Goal: Transaction & Acquisition: Purchase product/service

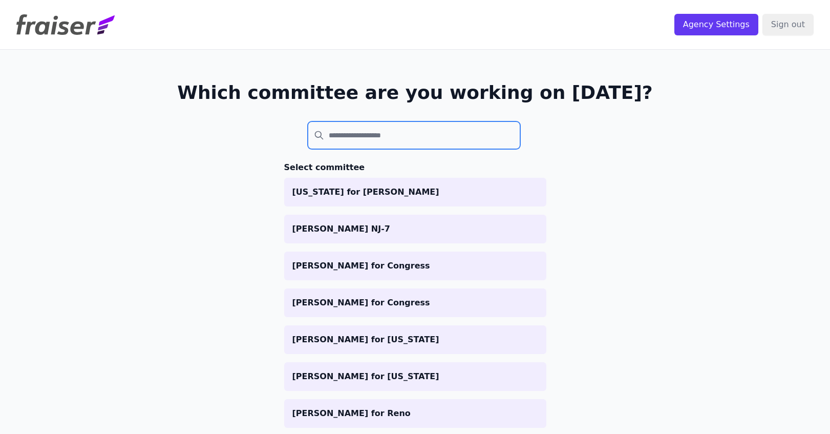
click at [409, 140] on input "search" at bounding box center [414, 135] width 213 height 28
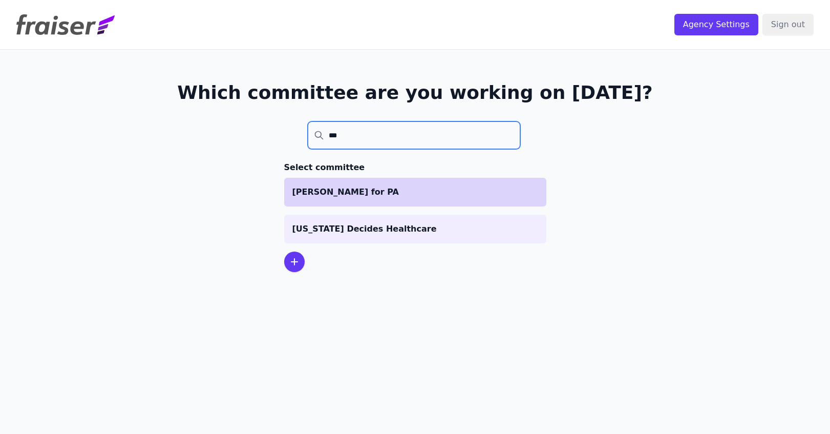
type input "***"
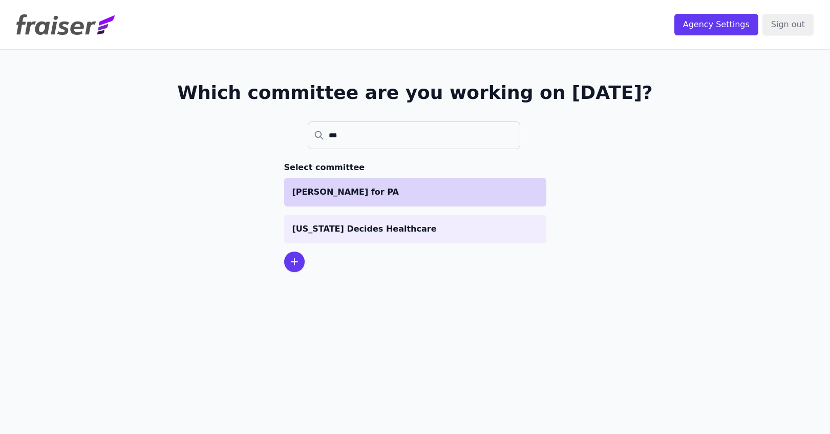
click at [386, 191] on p "[PERSON_NAME] for PA" at bounding box center [415, 192] width 246 height 12
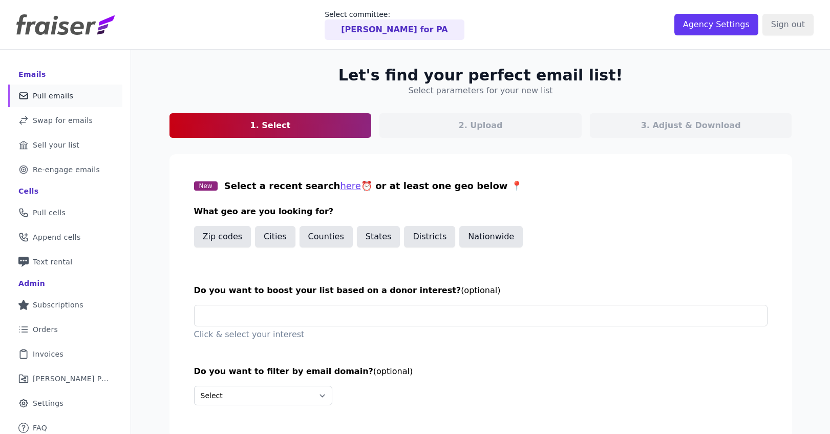
scroll to position [50, 0]
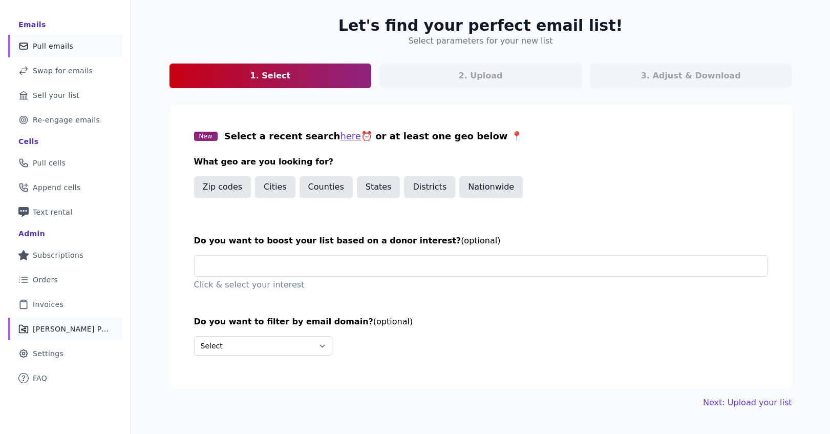
click at [57, 329] on span "Fraiser Performance" at bounding box center [71, 329] width 77 height 10
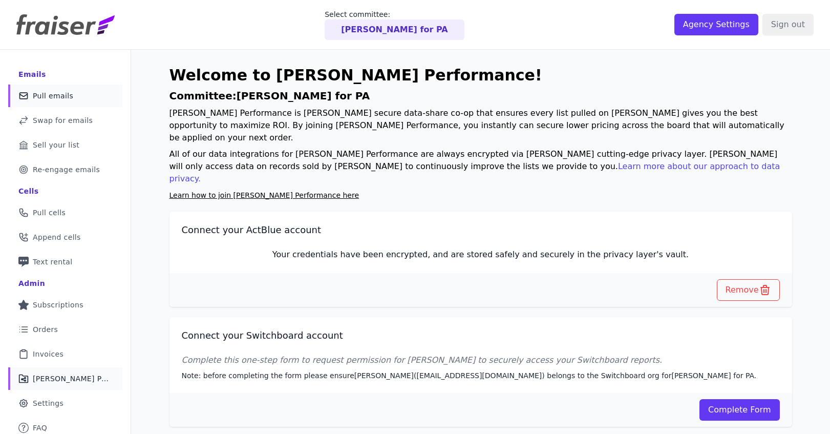
click at [46, 99] on span "Pull emails" at bounding box center [53, 96] width 40 height 10
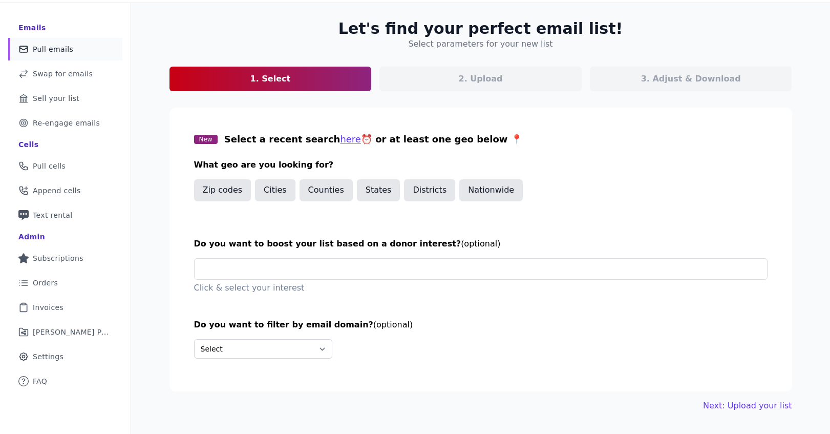
scroll to position [50, 0]
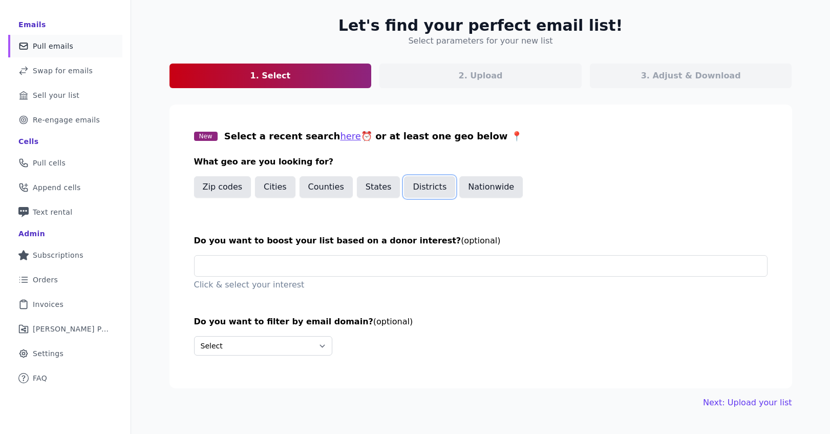
click at [417, 189] on button "Districts" at bounding box center [429, 187] width 51 height 22
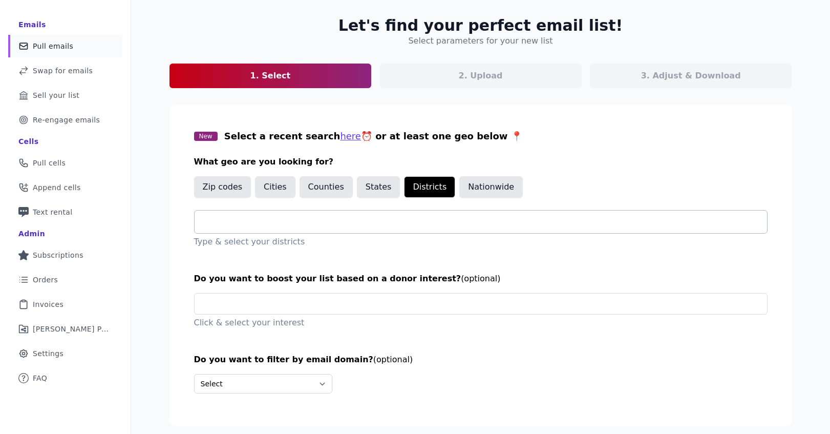
click at [380, 219] on input "text" at bounding box center [485, 222] width 564 height 12
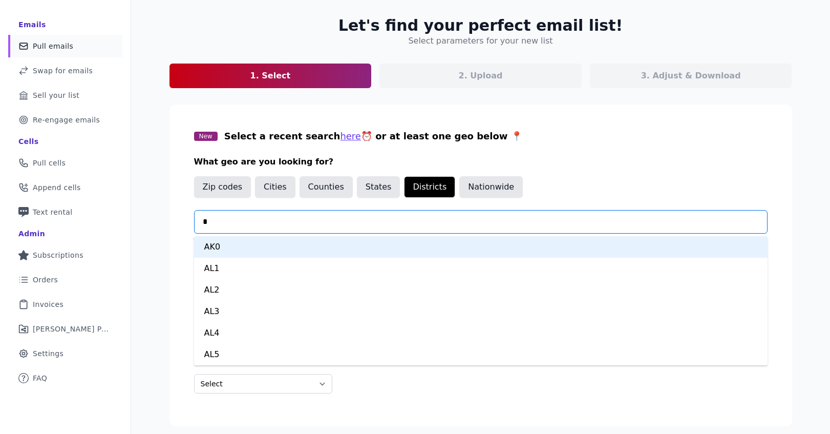
type input "**"
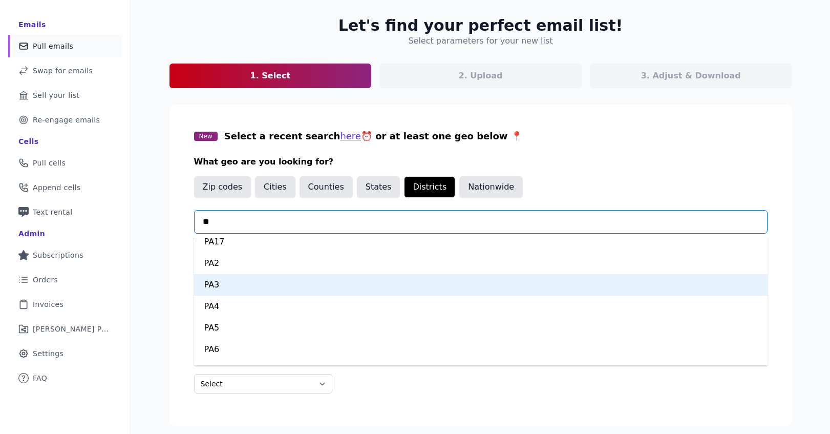
scroll to position [205, 0]
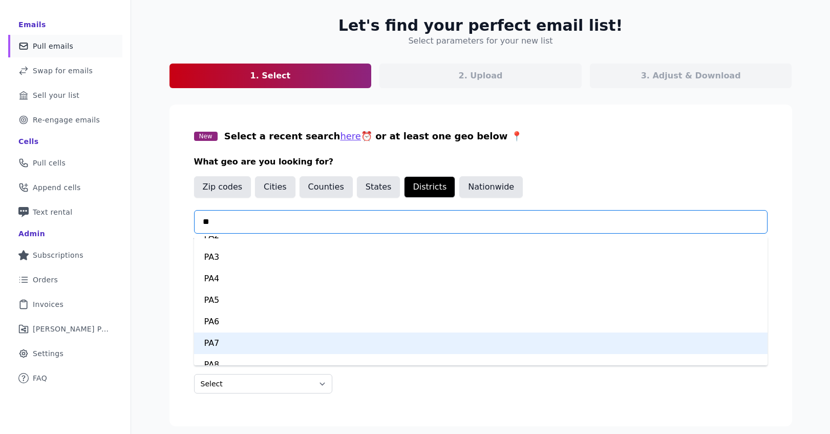
click at [256, 345] on div "PA7" at bounding box center [480, 343] width 573 height 22
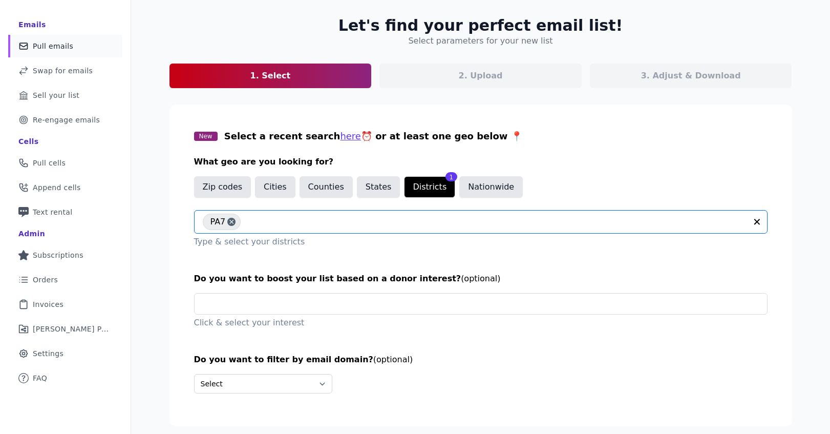
scroll to position [79, 0]
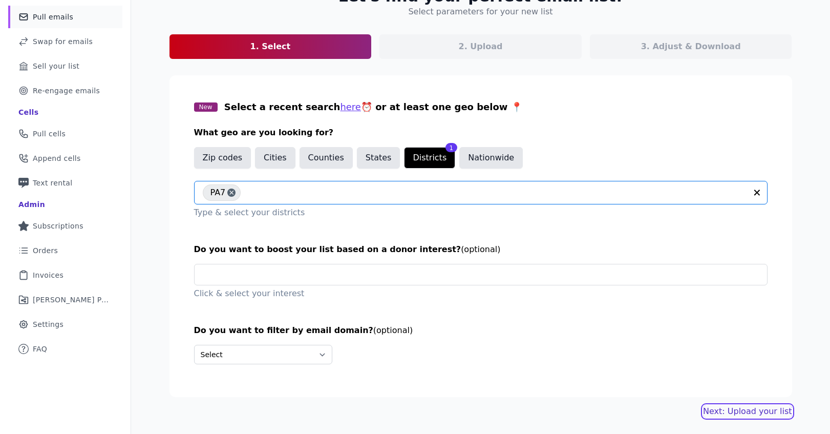
click at [753, 411] on link "Next: Upload your list" at bounding box center [747, 411] width 89 height 12
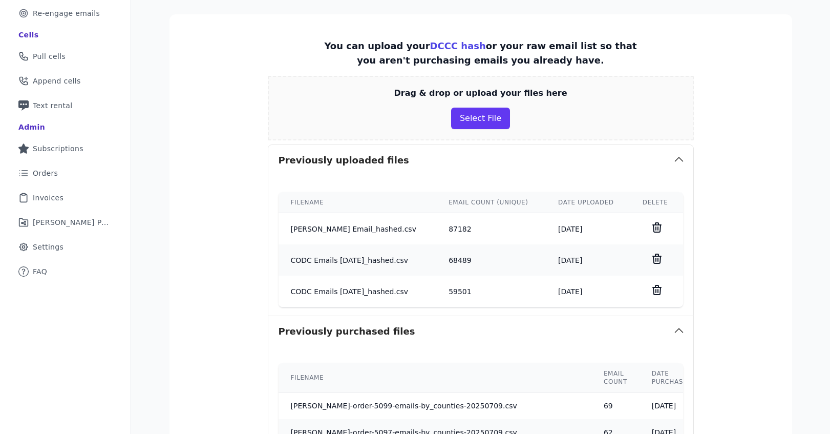
scroll to position [158, 0]
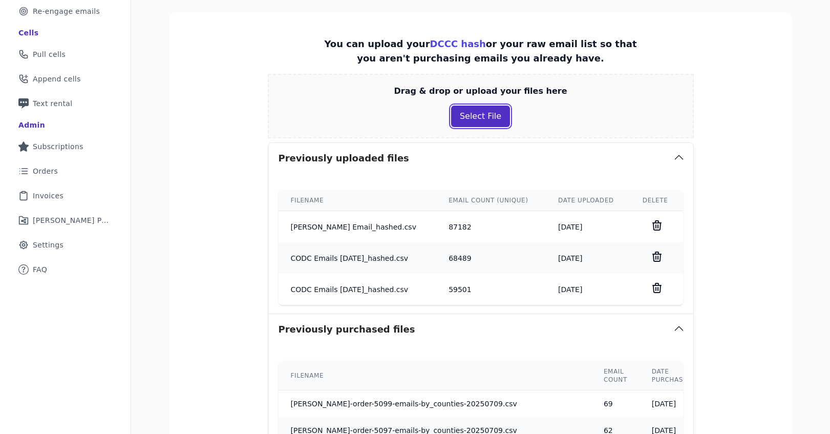
click at [491, 121] on button "Select File" at bounding box center [480, 116] width 59 height 22
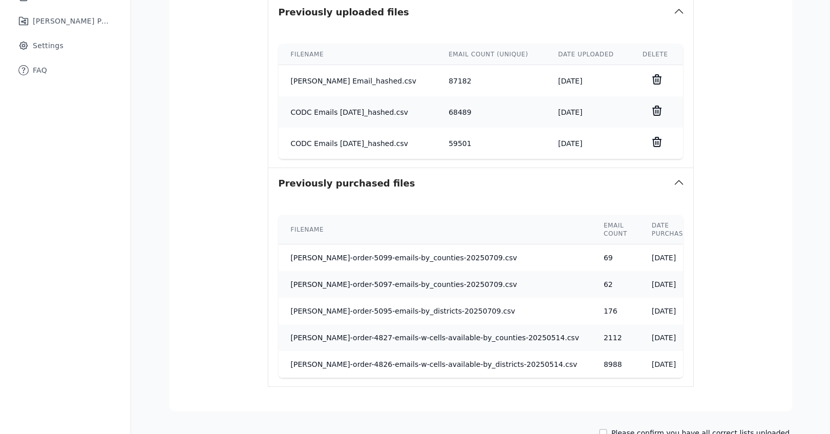
scroll to position [423, 0]
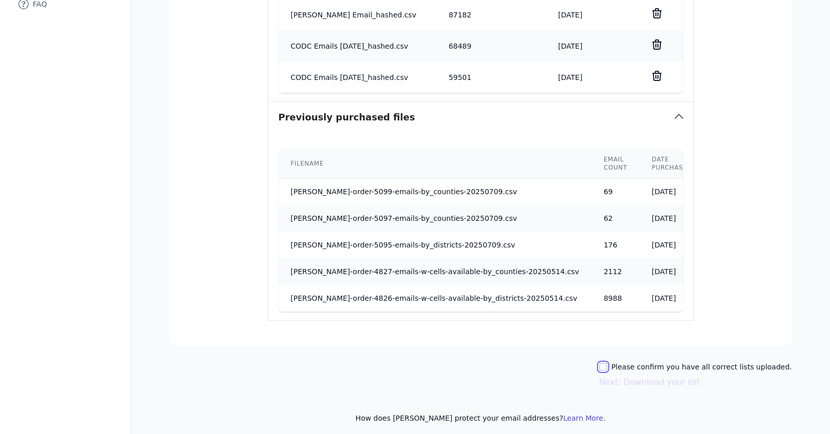
click at [607, 370] on input "Please confirm you have all correct lists uploaded." at bounding box center [603, 366] width 8 height 8
checkbox input "true"
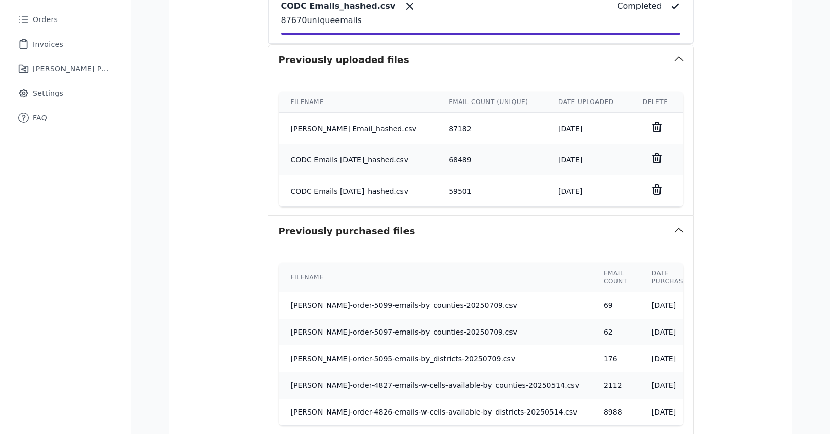
click at [733, 224] on section "You can upload your DCCC hash or your raw email list so that you aren't purchas…" at bounding box center [480, 160] width 623 height 598
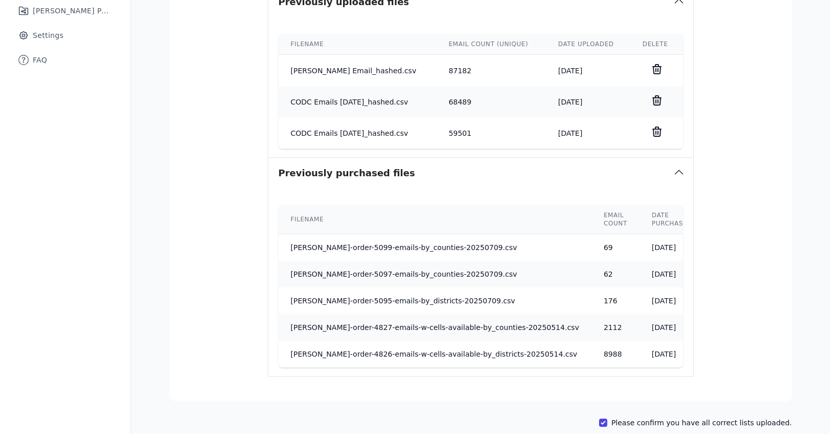
scroll to position [429, 0]
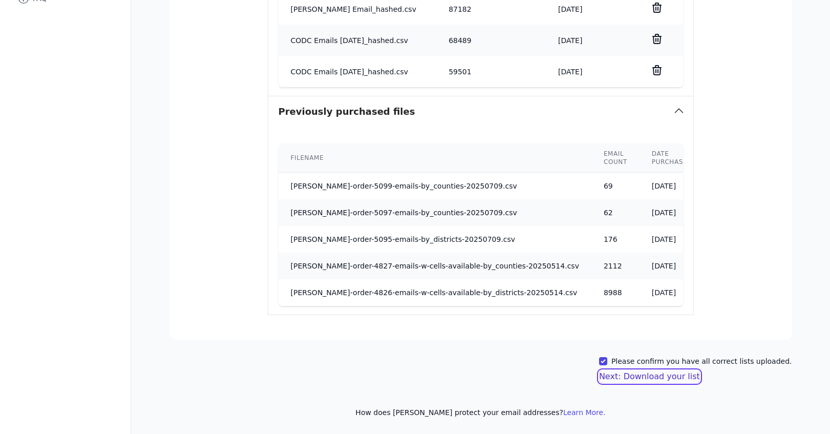
click at [670, 374] on button "Next: Download your list" at bounding box center [649, 376] width 101 height 12
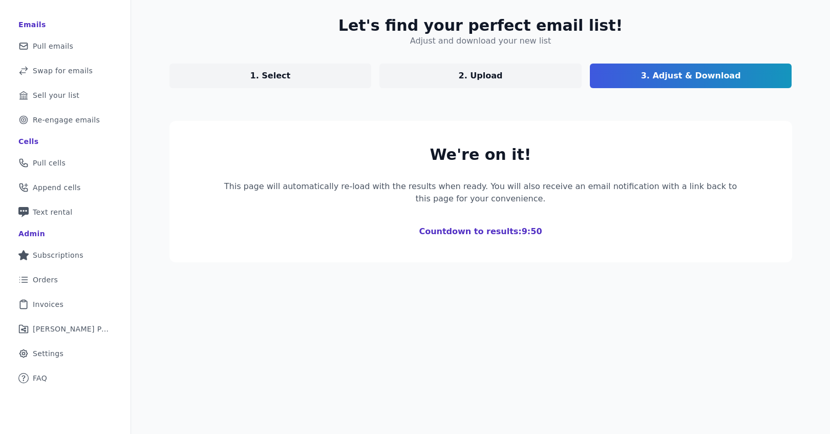
scroll to position [154, 0]
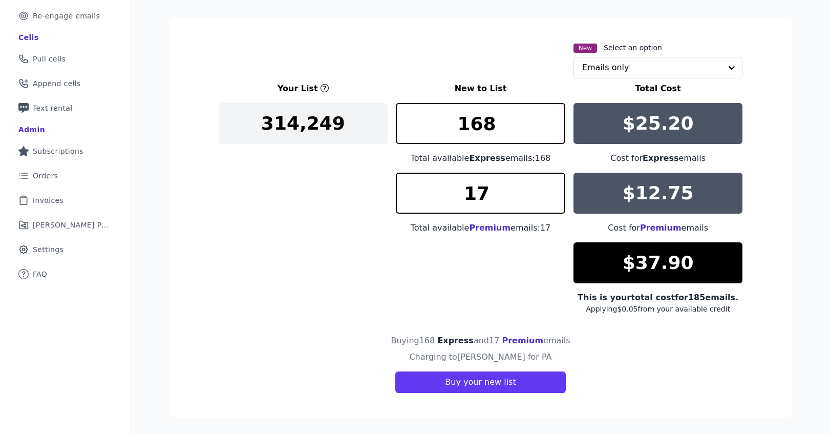
click at [18, 296] on nav "Emails Mail Icon Outline of a mail envelope Pull emails Swap Icon Outline of a …" at bounding box center [65, 165] width 131 height 538
type input "**********"
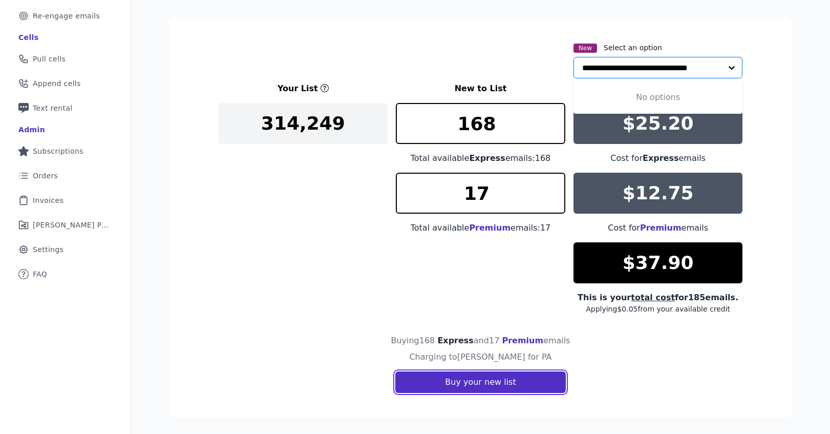
click at [508, 380] on button "Buy your new list" at bounding box center [480, 382] width 170 height 22
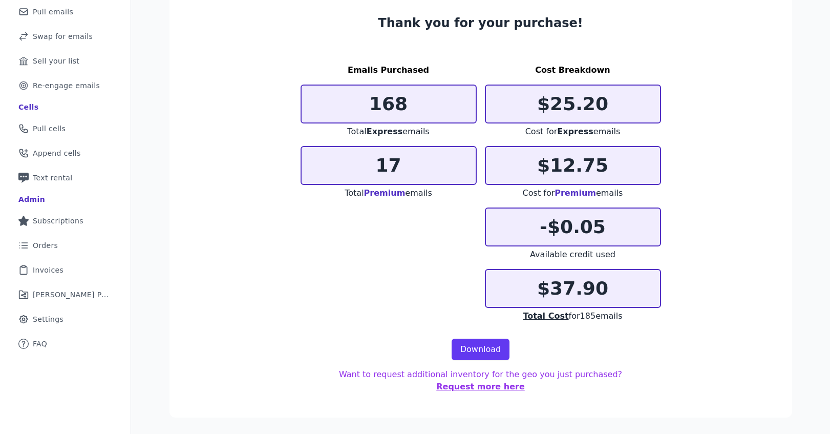
scroll to position [72, 0]
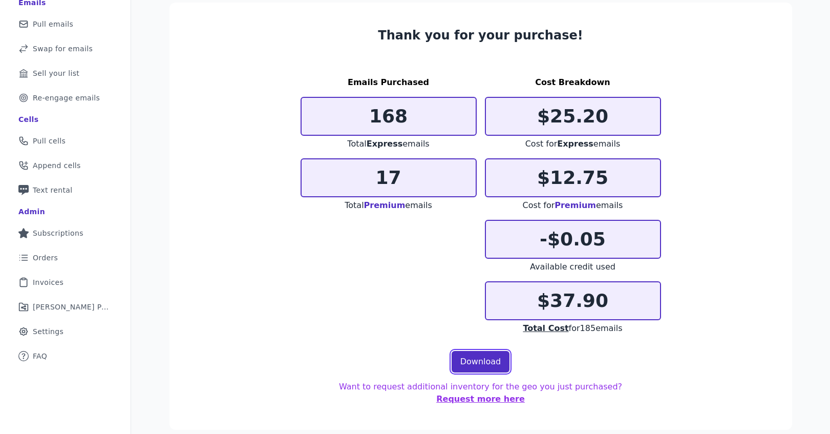
click at [483, 362] on link "Download" at bounding box center [481, 362] width 58 height 22
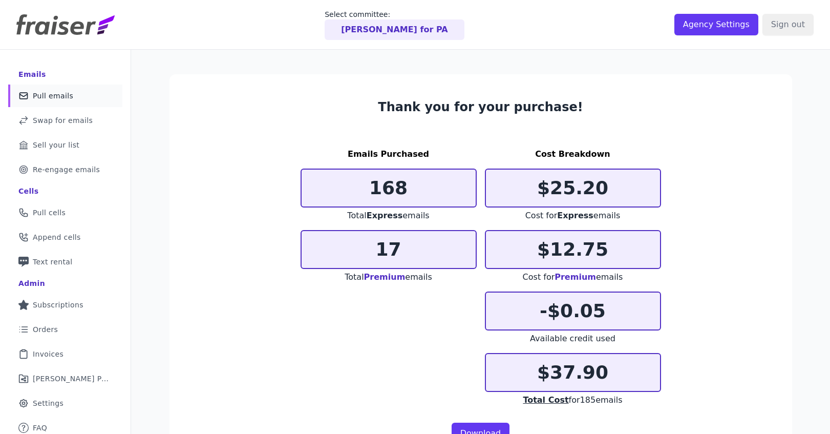
click at [54, 100] on span "Pull emails" at bounding box center [53, 96] width 40 height 10
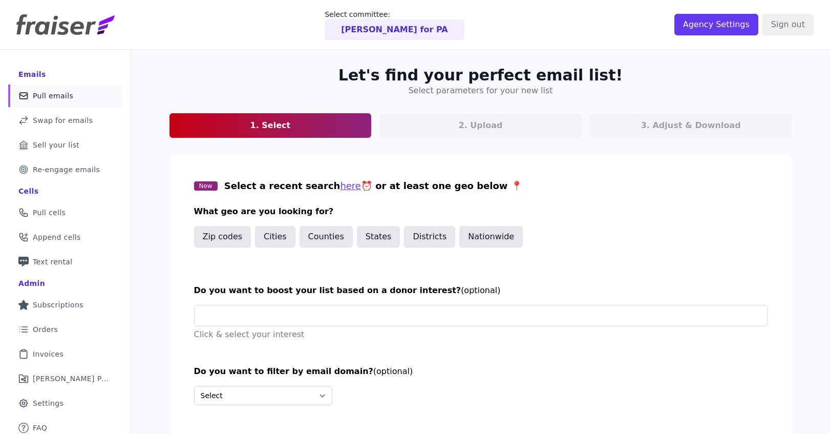
scroll to position [50, 0]
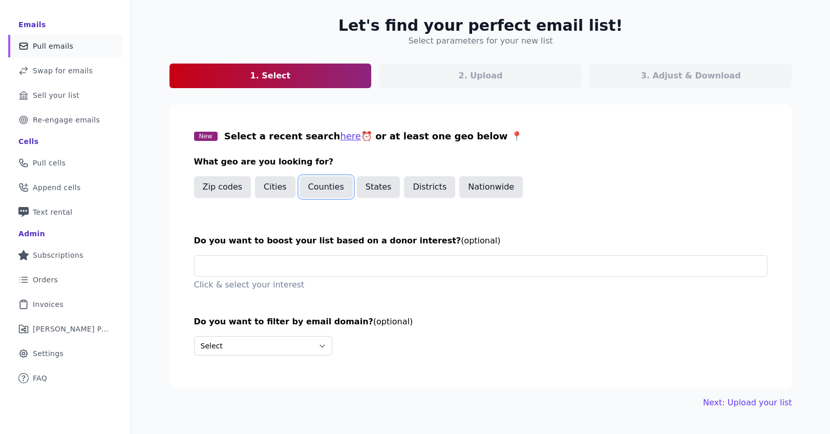
click at [311, 191] on button "Counties" at bounding box center [325, 187] width 53 height 22
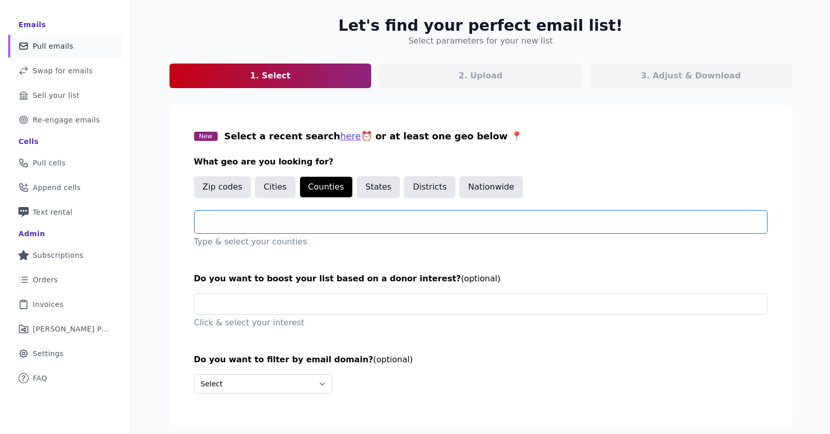
click at [319, 223] on input "text" at bounding box center [485, 222] width 564 height 12
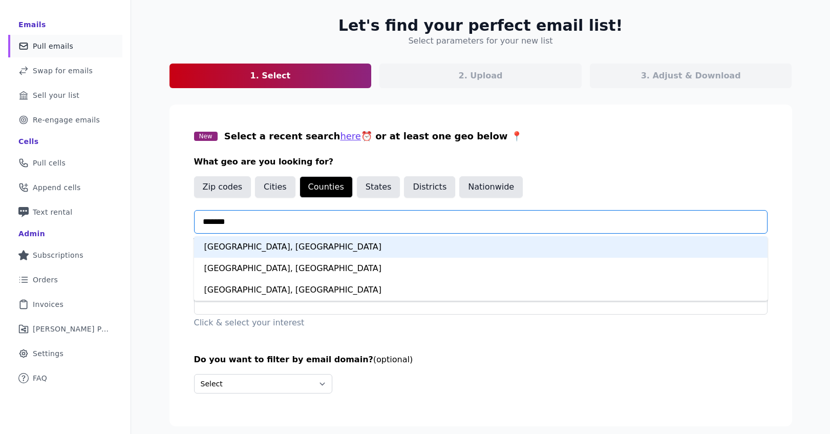
type input "********"
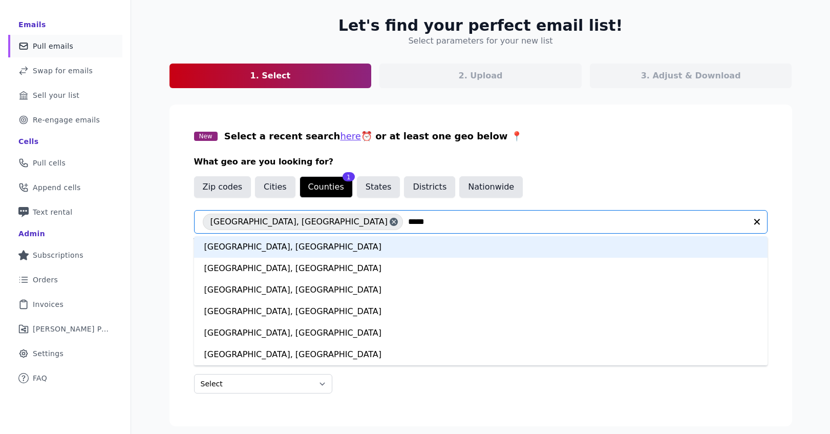
type input "******"
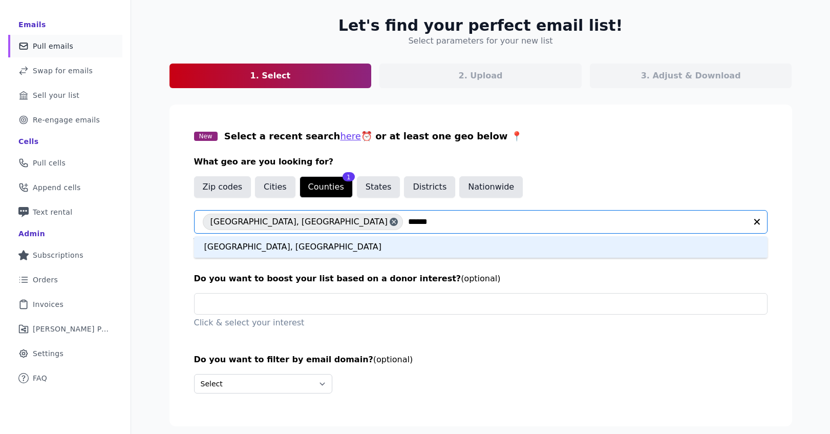
click at [226, 250] on div "[GEOGRAPHIC_DATA], [GEOGRAPHIC_DATA]" at bounding box center [480, 247] width 573 height 22
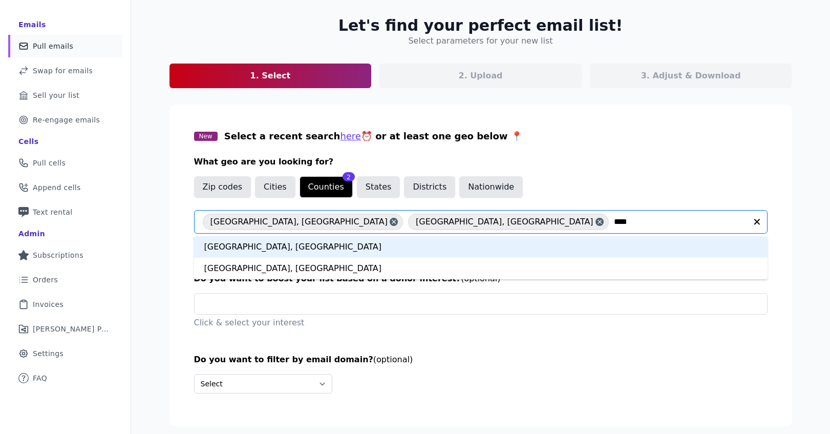
type input "*****"
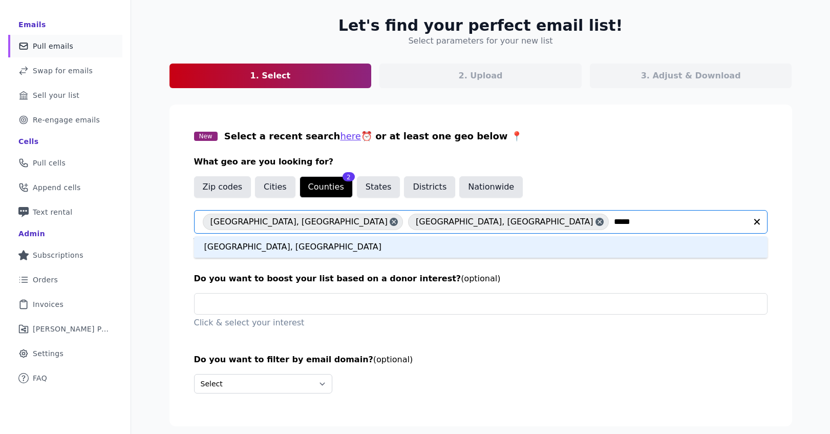
click at [415, 247] on div "[GEOGRAPHIC_DATA], [GEOGRAPHIC_DATA]" at bounding box center [480, 247] width 573 height 22
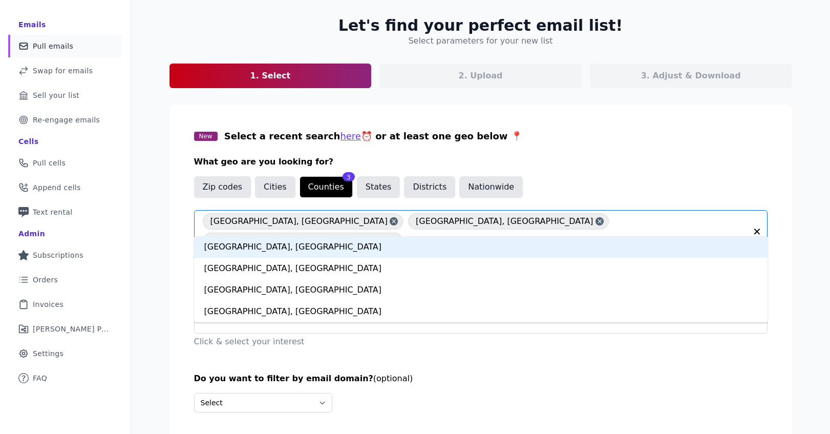
type input "*****"
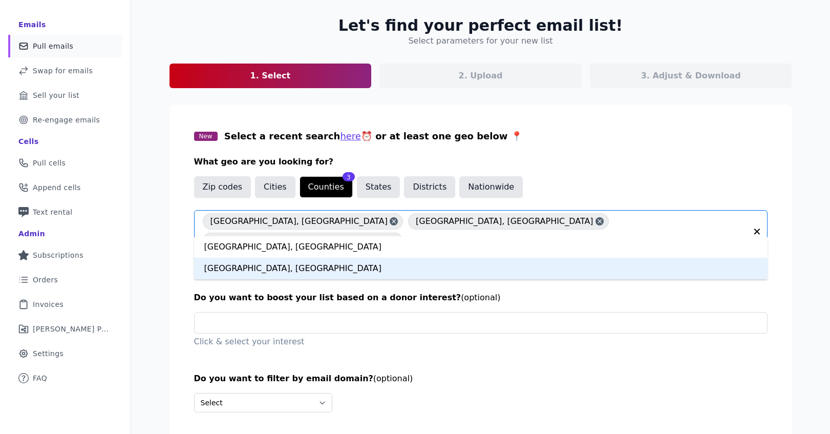
click at [398, 264] on div "[GEOGRAPHIC_DATA], [GEOGRAPHIC_DATA]" at bounding box center [480, 269] width 573 height 22
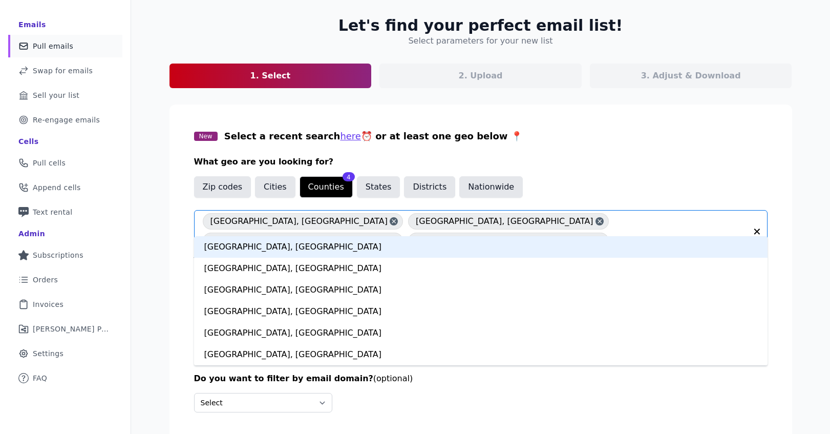
type input "*********"
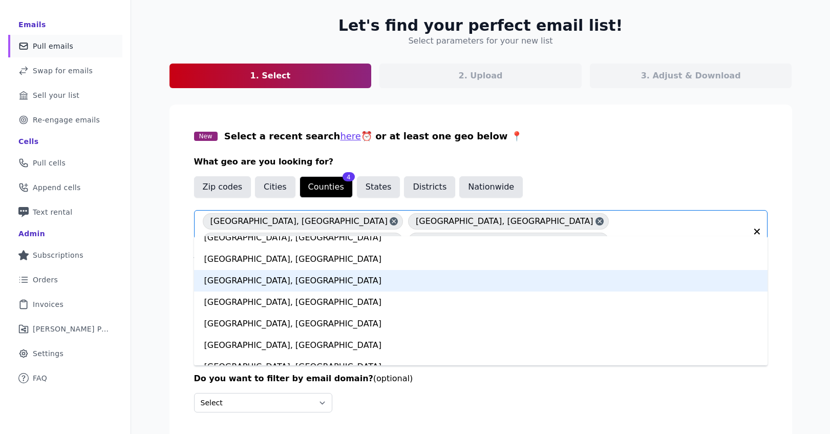
scroll to position [258, 0]
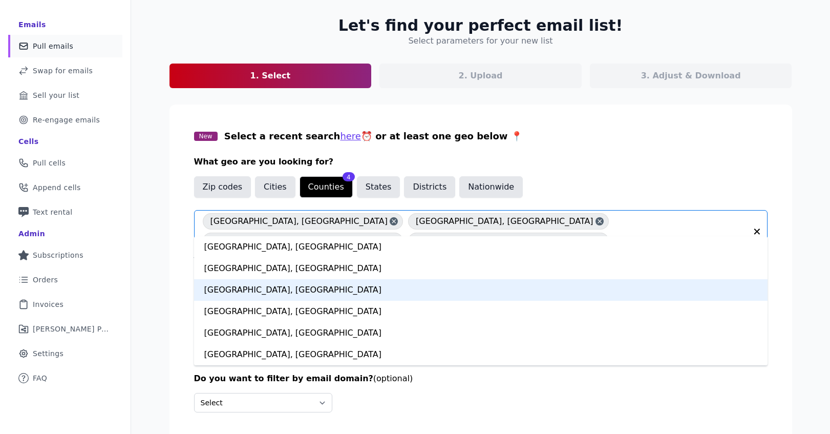
click at [305, 294] on div "Montgomery County, PA" at bounding box center [480, 290] width 573 height 22
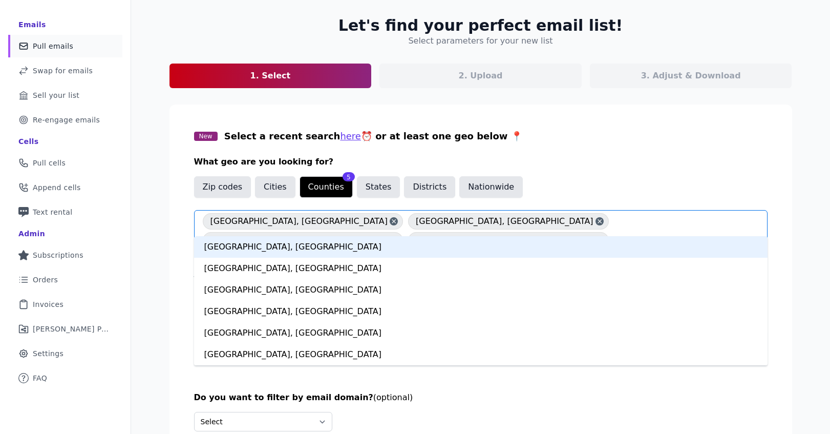
type input "*******"
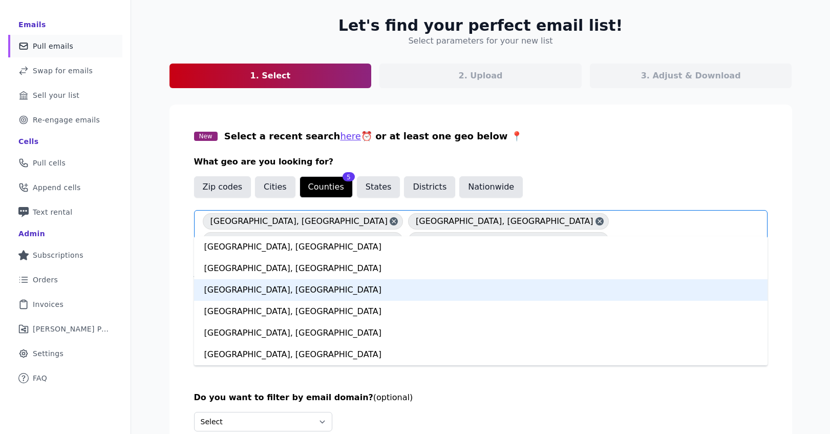
click at [417, 294] on div "Chester County, PA" at bounding box center [480, 290] width 573 height 22
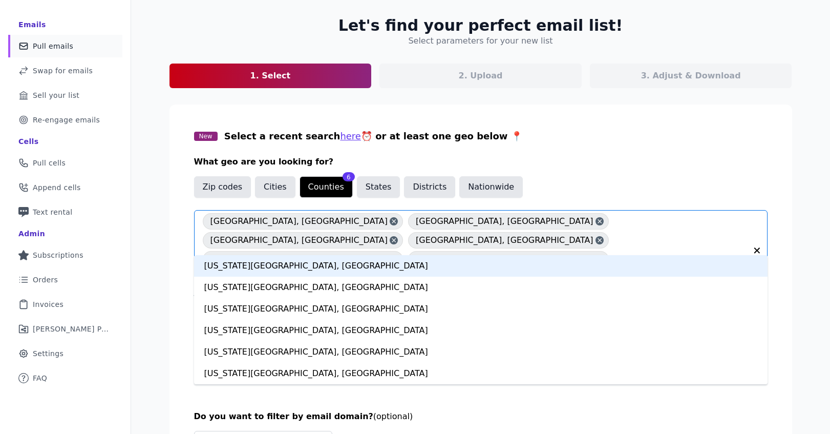
type input "********"
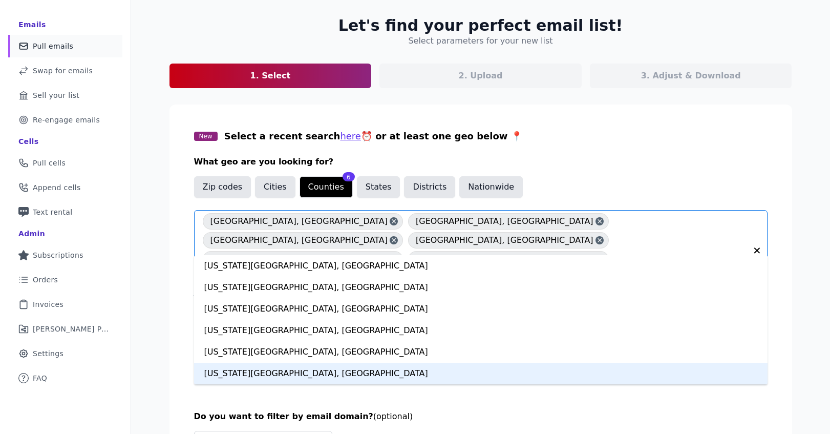
click at [326, 373] on div "Delaware County, PA" at bounding box center [480, 373] width 573 height 22
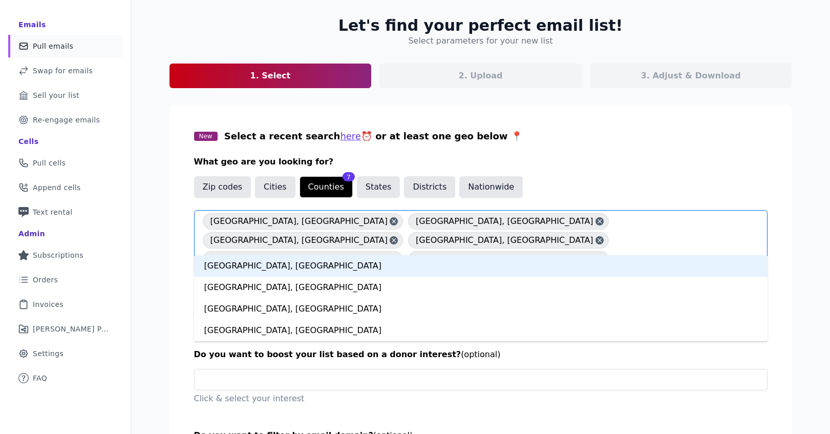
type input "******"
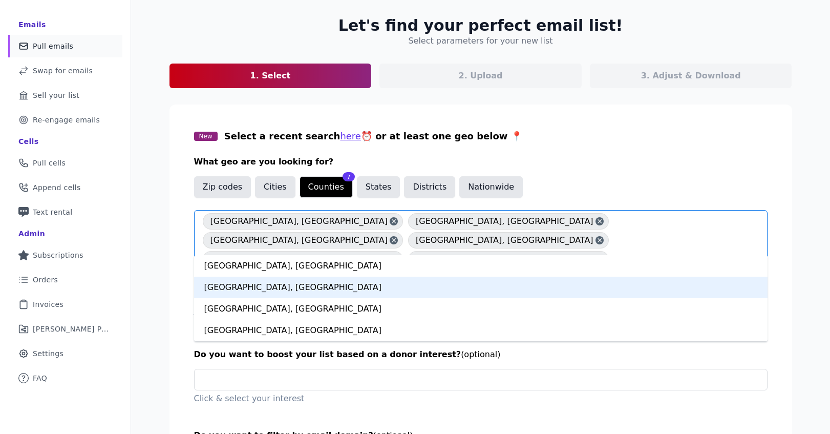
click at [346, 285] on div "Carbon County, PA" at bounding box center [480, 287] width 573 height 22
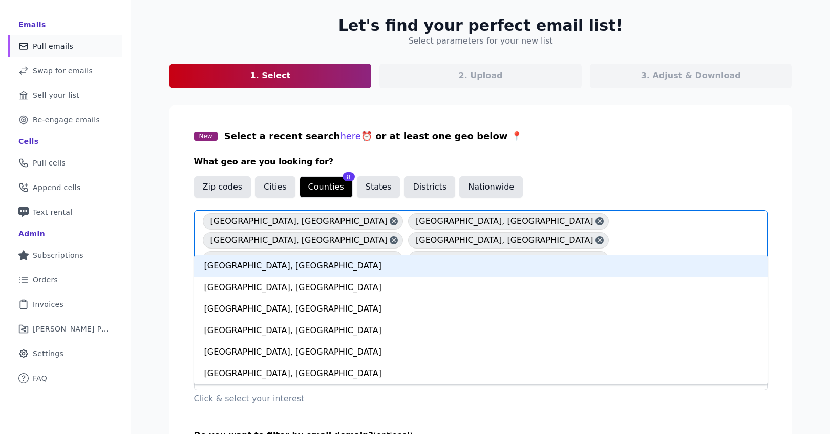
type input "*"
click at [537, 164] on h3 "What geo are you looking for?" at bounding box center [480, 162] width 573 height 12
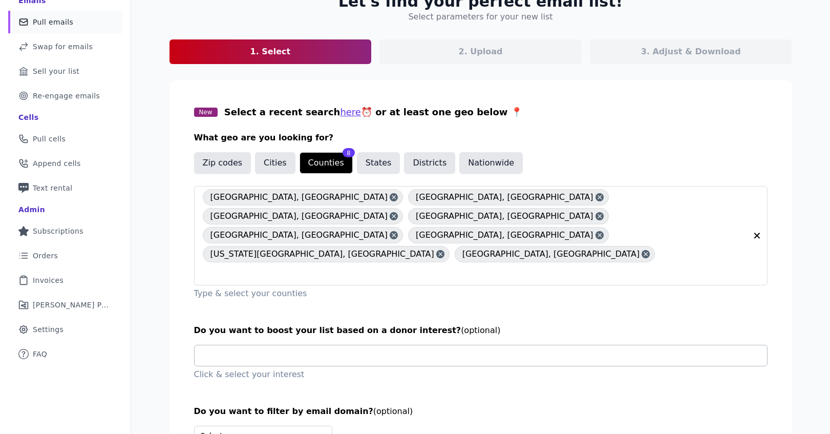
scroll to position [98, 0]
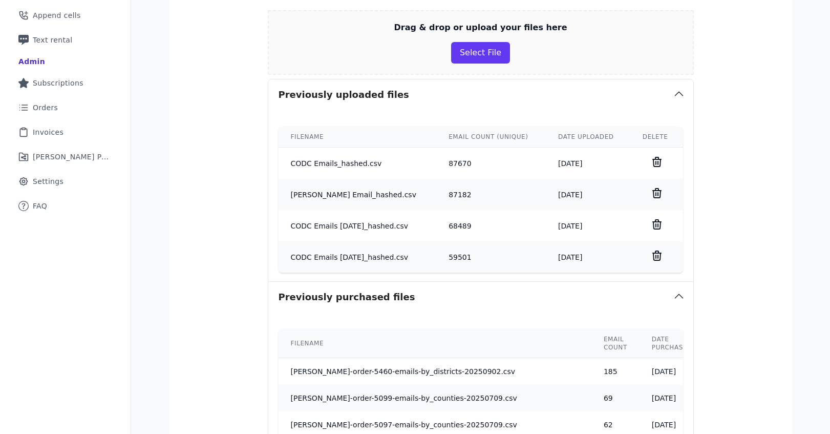
scroll to position [434, 0]
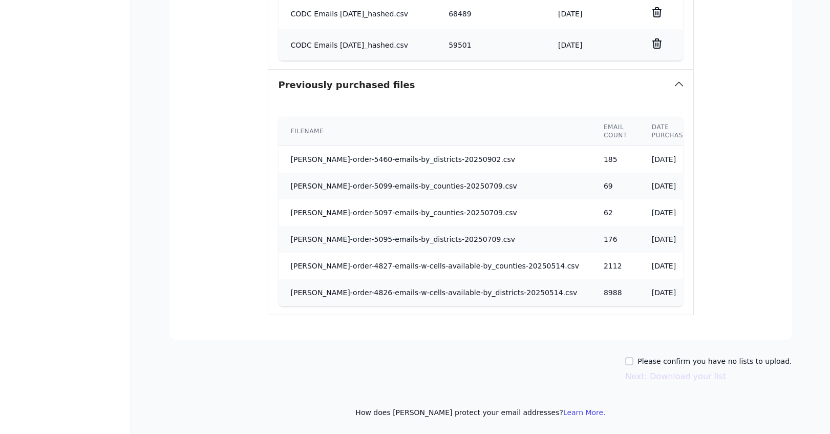
click at [664, 362] on label "Please confirm you have no lists to upload." at bounding box center [714, 361] width 154 height 10
click at [633, 362] on input "Please confirm you have no lists to upload." at bounding box center [629, 361] width 8 height 8
checkbox input "true"
click at [661, 379] on button "Next: Download your list" at bounding box center [675, 376] width 101 height 12
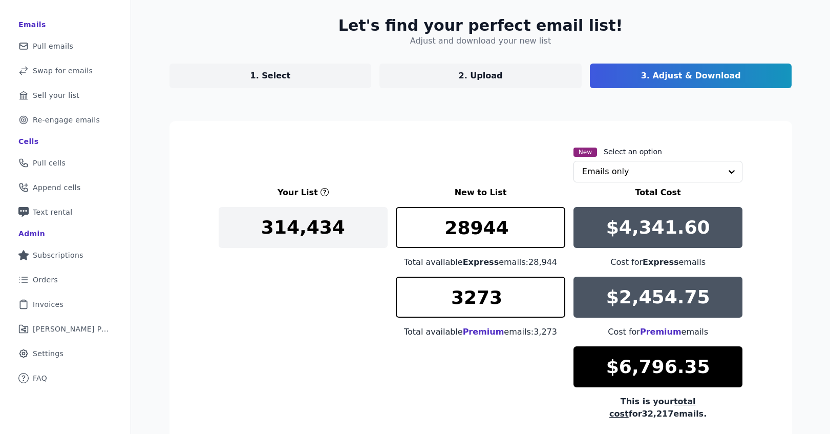
scroll to position [144, 0]
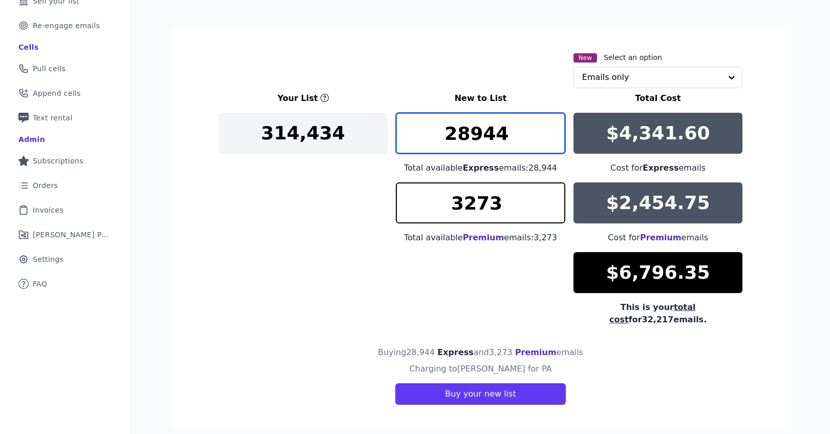
click at [506, 134] on input "28944" at bounding box center [480, 133] width 169 height 41
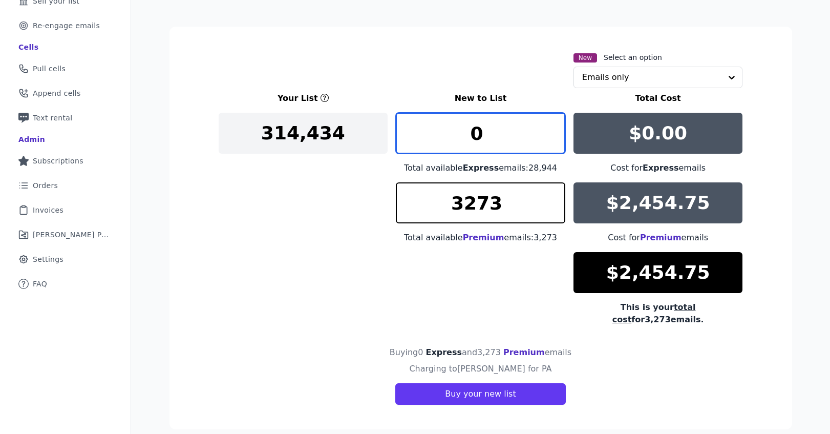
type input "0"
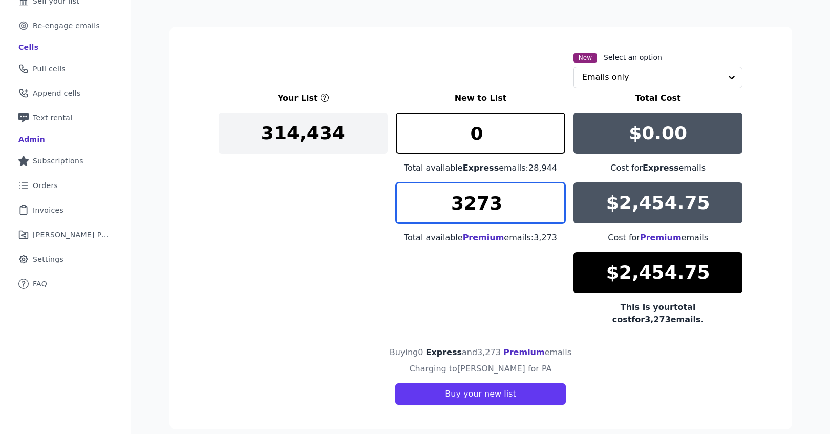
click at [521, 200] on input "3273" at bounding box center [480, 202] width 169 height 41
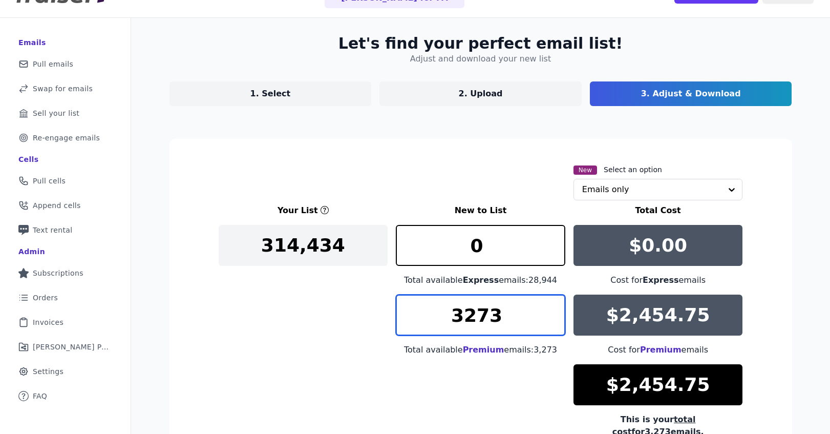
scroll to position [0, 0]
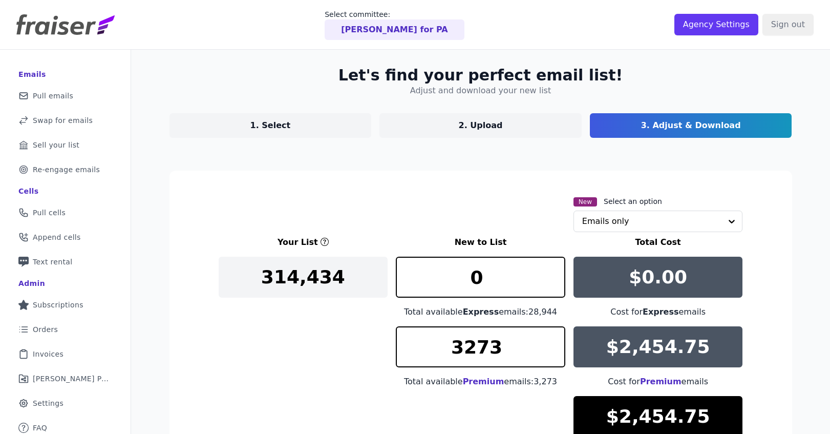
click at [307, 133] on link "1. Select" at bounding box center [270, 125] width 202 height 25
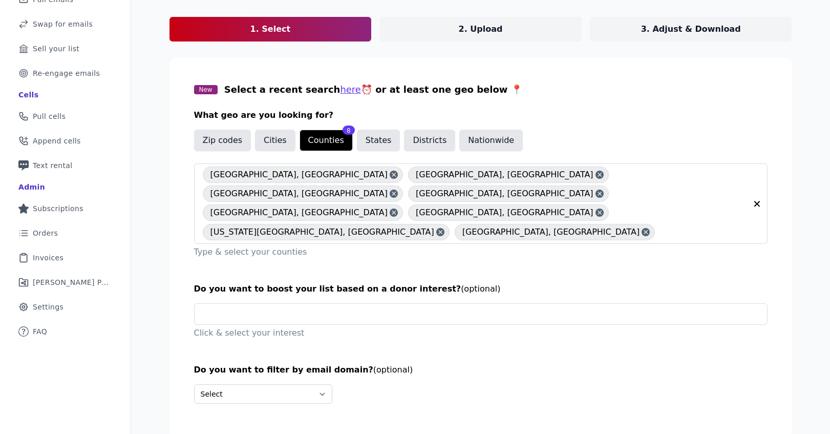
scroll to position [98, 0]
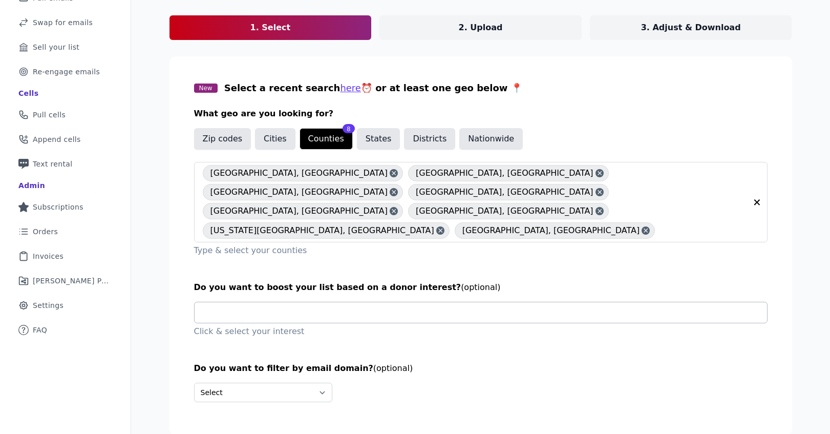
click at [390, 302] on input "text" at bounding box center [485, 312] width 564 height 20
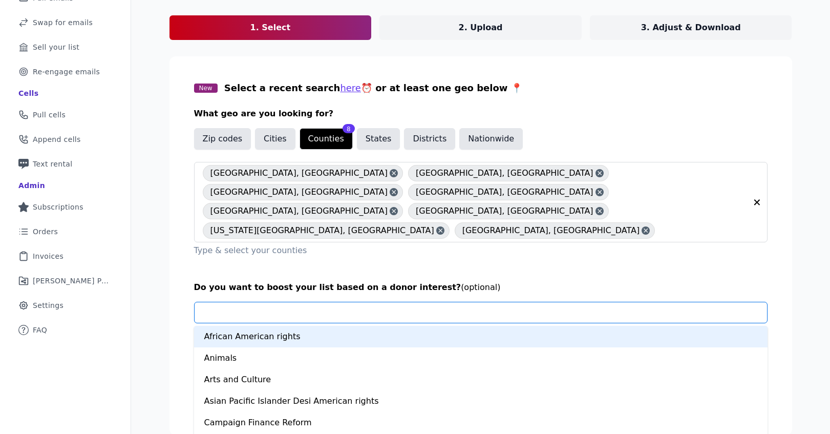
type input "**********"
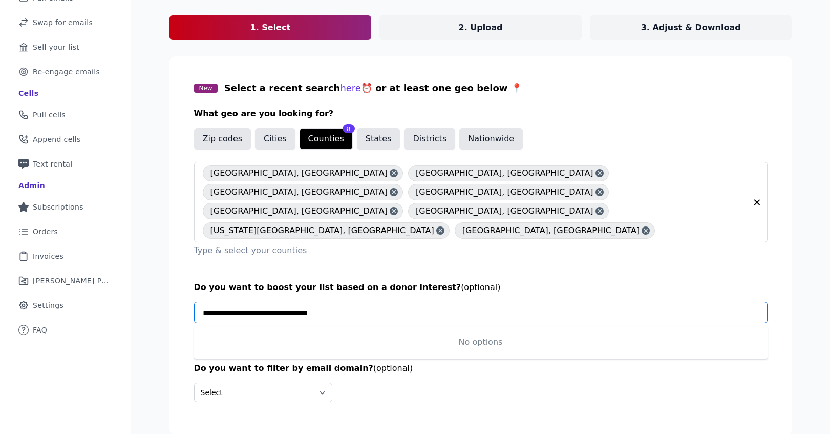
click at [387, 302] on input "**********" at bounding box center [485, 312] width 564 height 20
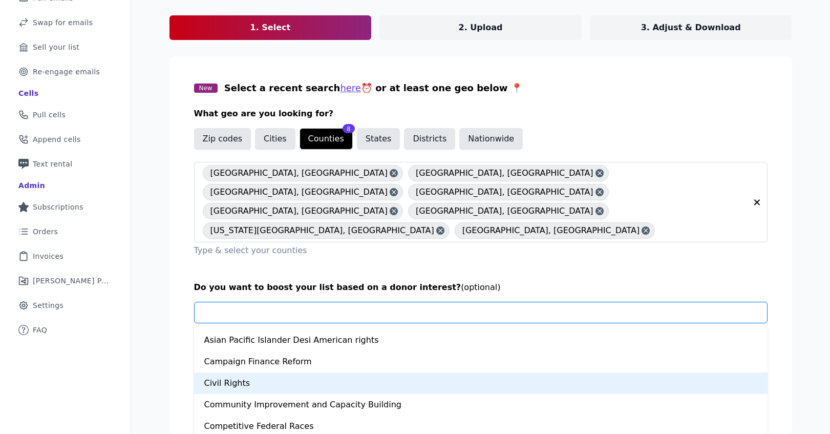
scroll to position [71, 0]
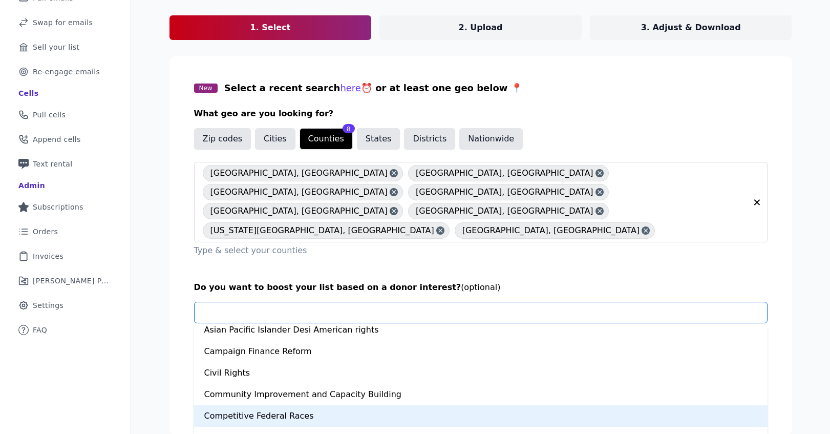
click at [247, 405] on div "Competitive Federal Races" at bounding box center [480, 416] width 573 height 22
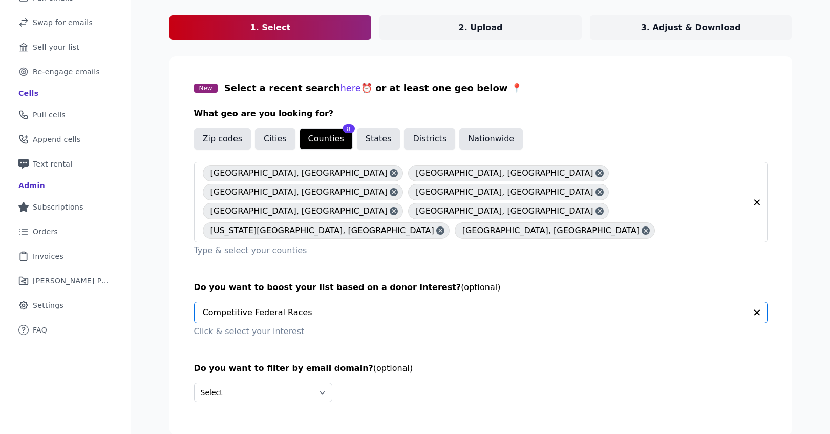
click at [298, 325] on p "Click & select your interest" at bounding box center [480, 331] width 573 height 12
click at [286, 302] on input "text" at bounding box center [475, 312] width 544 height 20
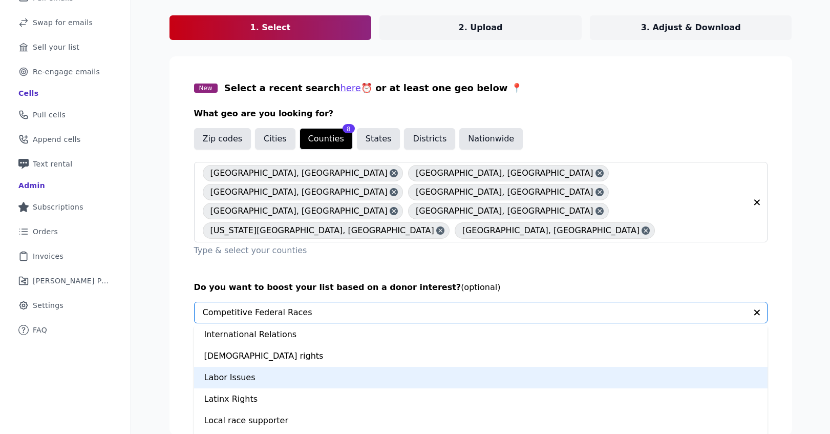
scroll to position [453, 0]
click at [251, 367] on div "Latinx Rights" at bounding box center [480, 378] width 573 height 22
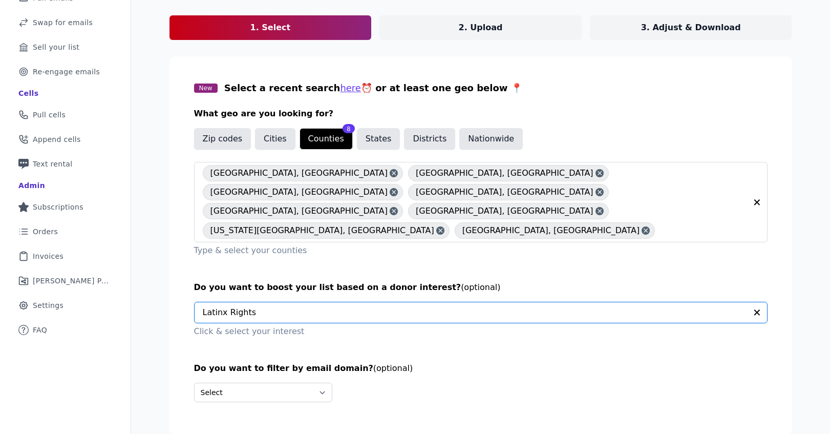
click at [251, 302] on input "text" at bounding box center [475, 312] width 544 height 20
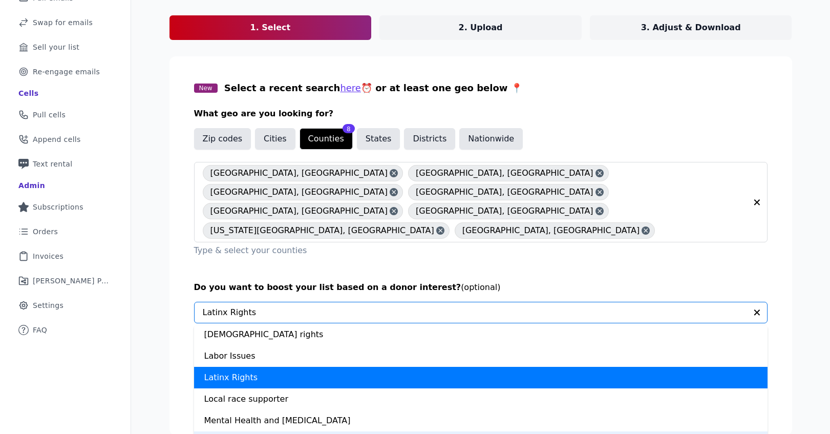
scroll to position [437, 0]
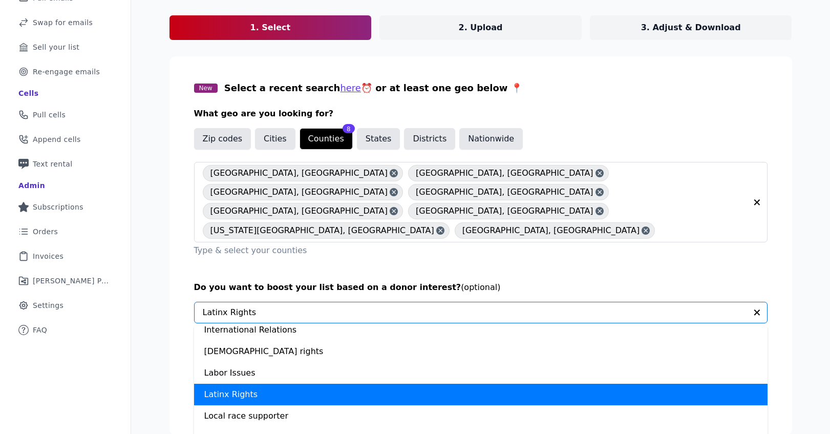
click at [249, 383] on div "Latinx Rights" at bounding box center [480, 394] width 573 height 22
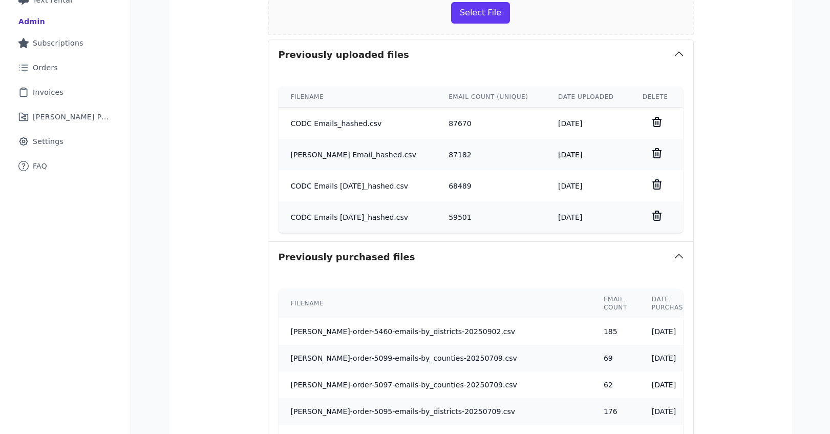
scroll to position [434, 0]
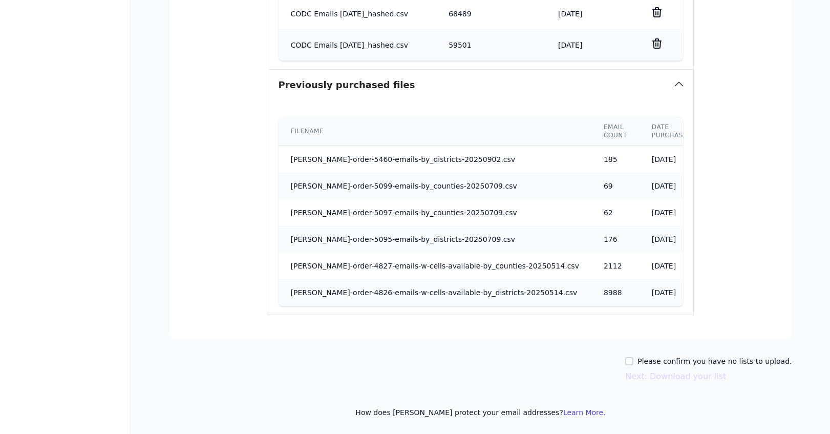
click at [634, 360] on div "Please confirm you have no lists to upload. Next: Download your list" at bounding box center [480, 369] width 623 height 27
click at [633, 362] on input "Please confirm you have no lists to upload." at bounding box center [629, 361] width 8 height 8
checkbox input "true"
click at [644, 373] on button "Next: Download your list" at bounding box center [675, 376] width 101 height 12
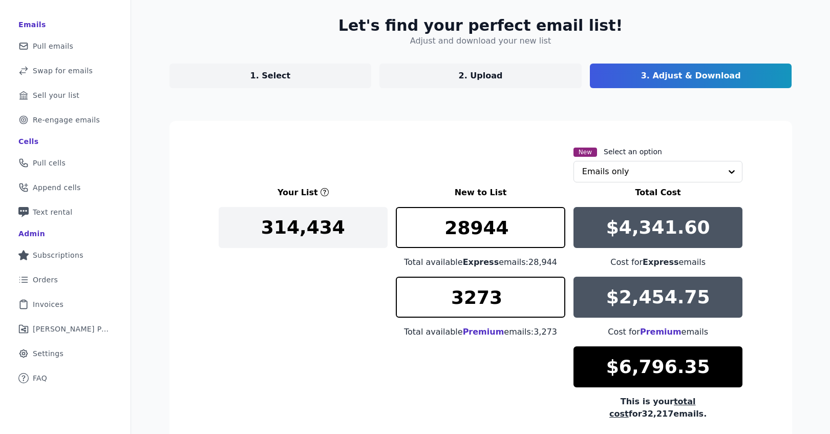
scroll to position [144, 0]
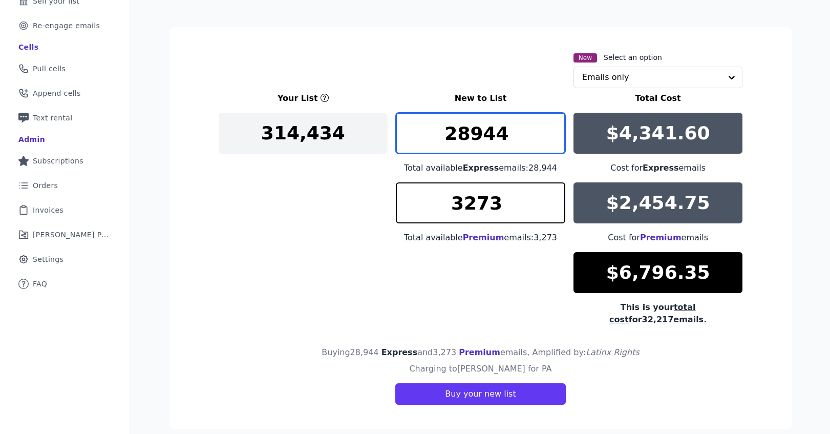
click at [471, 137] on input "28944" at bounding box center [480, 133] width 169 height 41
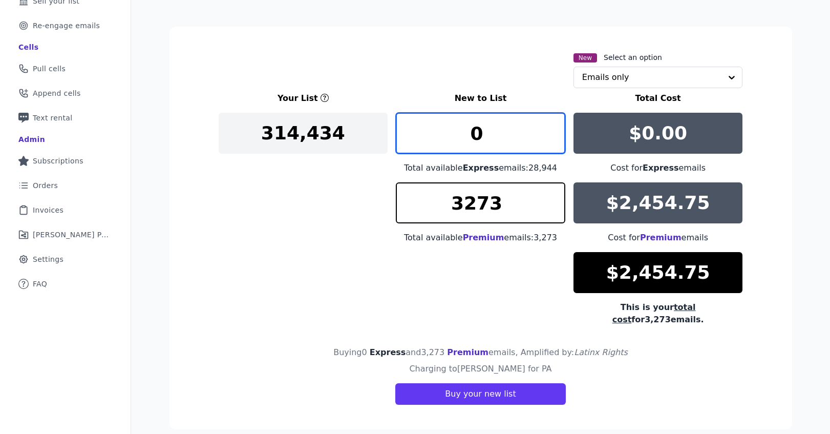
type input "0"
type input "**********"
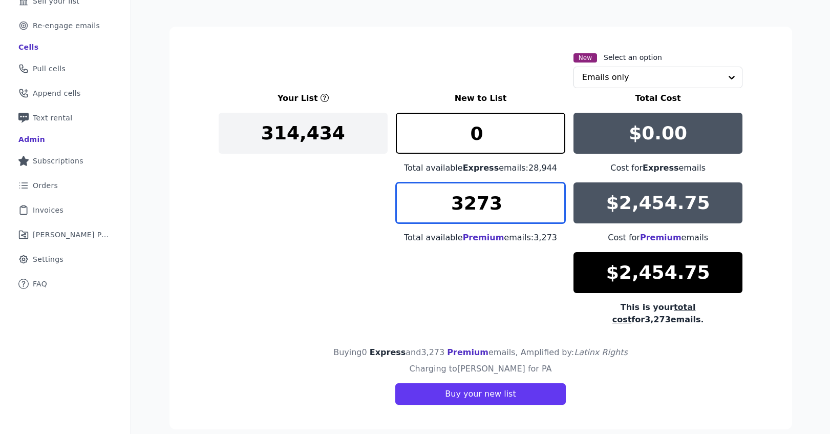
click at [476, 194] on input "3273" at bounding box center [480, 202] width 169 height 41
click at [476, 196] on input "3273" at bounding box center [480, 202] width 169 height 41
type input "3"
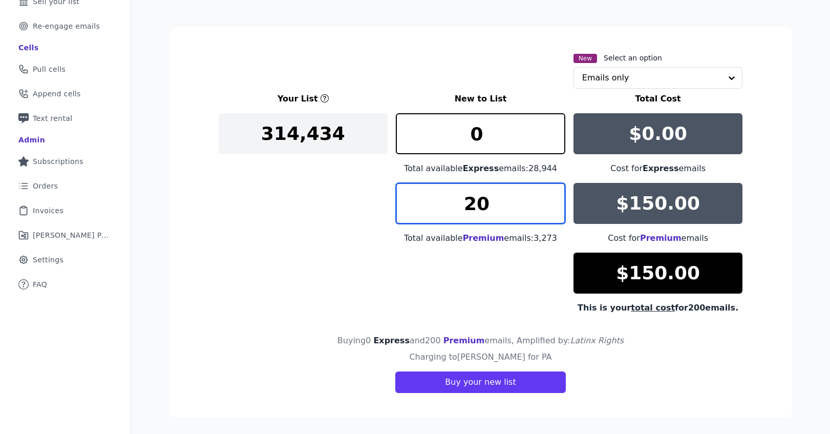
type input "2"
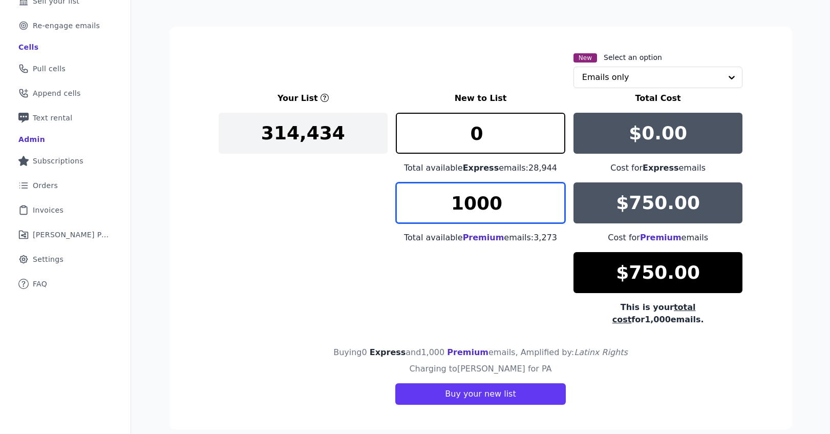
type input "1000"
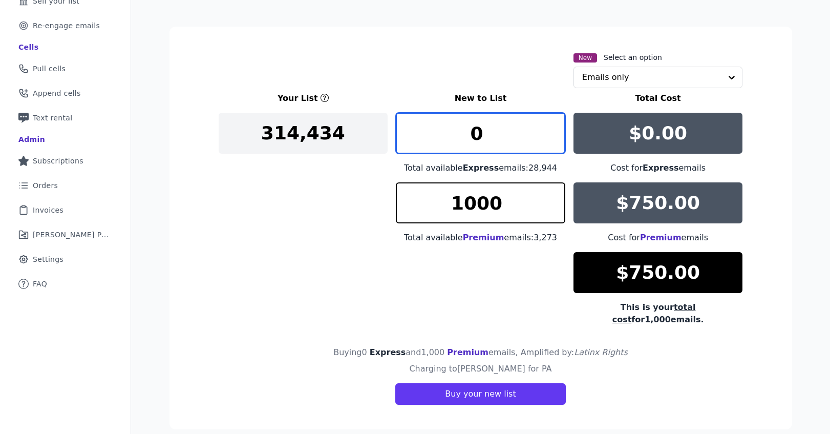
click at [485, 135] on input "0" at bounding box center [480, 133] width 169 height 41
type input "2"
type input "44"
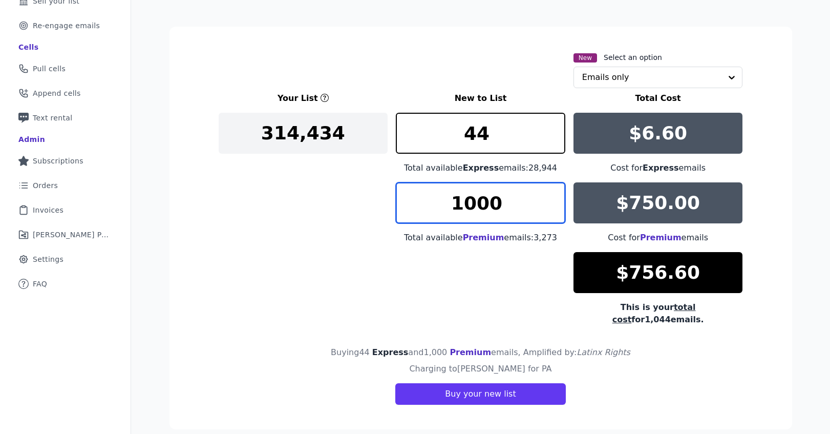
click at [533, 208] on input "1000" at bounding box center [480, 202] width 169 height 41
type input "1001"
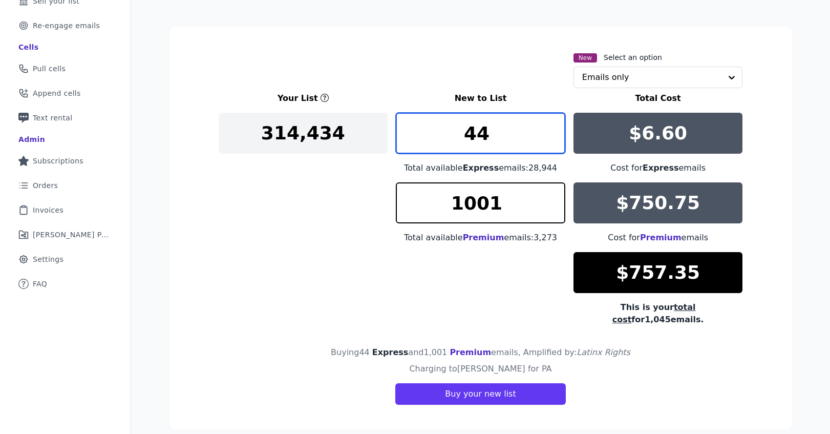
click at [487, 139] on input "44" at bounding box center [480, 133] width 169 height 41
type input "40"
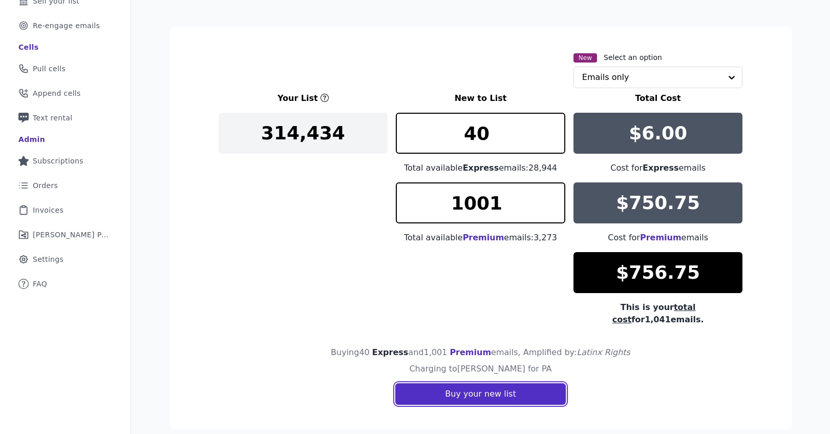
click at [483, 386] on button "Buy your new list" at bounding box center [480, 394] width 170 height 22
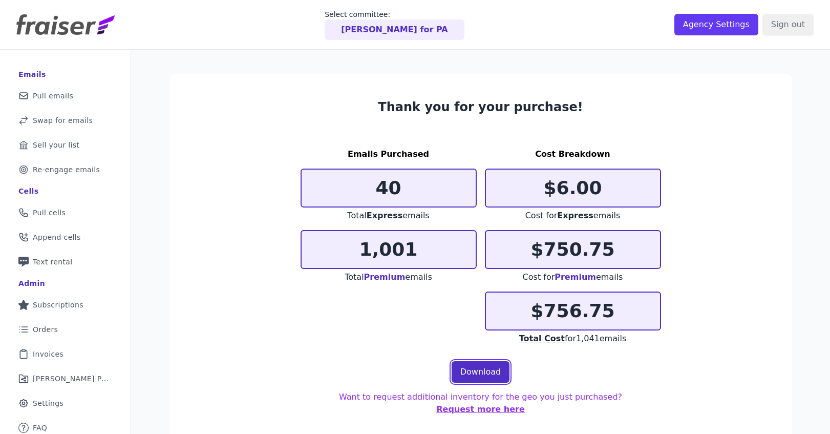
click at [479, 371] on link "Download" at bounding box center [481, 372] width 58 height 22
